Goal: Task Accomplishment & Management: Manage account settings

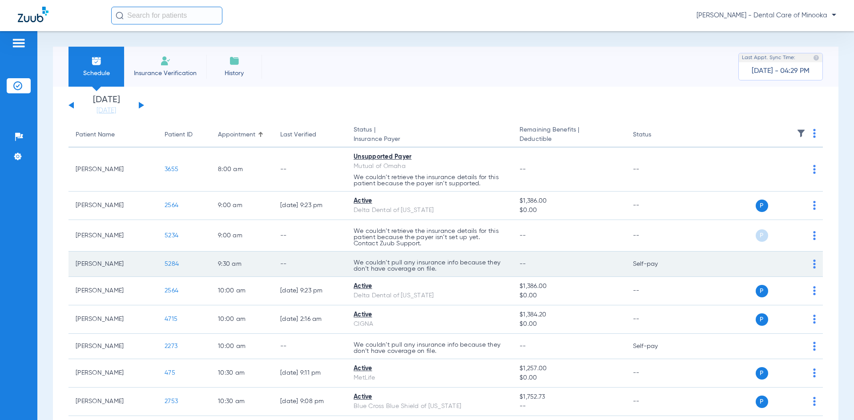
scroll to position [44, 0]
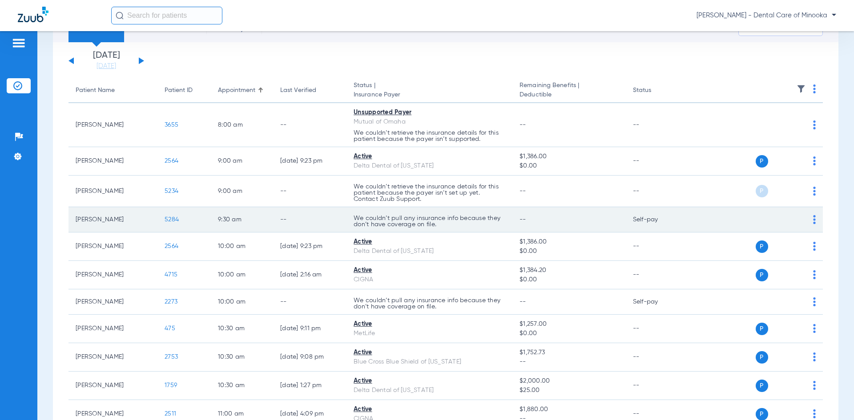
click at [805, 222] on div "P S" at bounding box center [751, 219] width 130 height 12
click at [809, 221] on td "P S" at bounding box center [754, 219] width 137 height 25
click at [813, 222] on img at bounding box center [814, 219] width 3 height 9
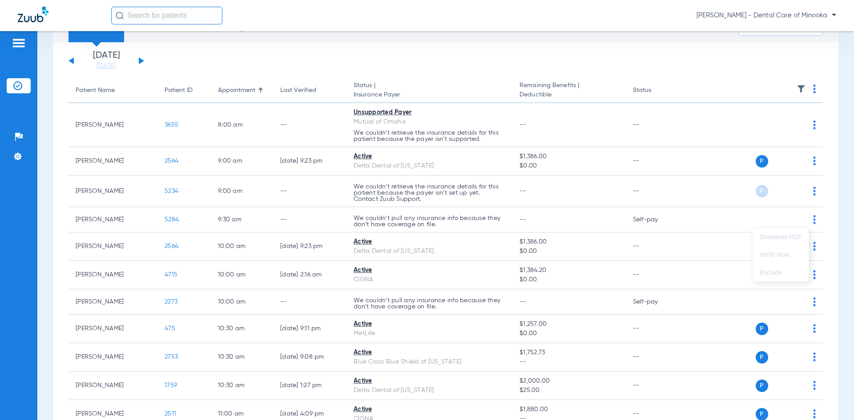
click at [699, 213] on div at bounding box center [427, 210] width 854 height 420
